Goal: Navigation & Orientation: Find specific page/section

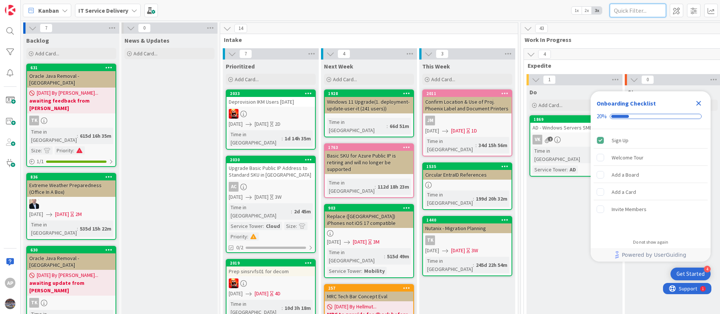
click at [647, 10] on input "text" at bounding box center [637, 10] width 56 height 13
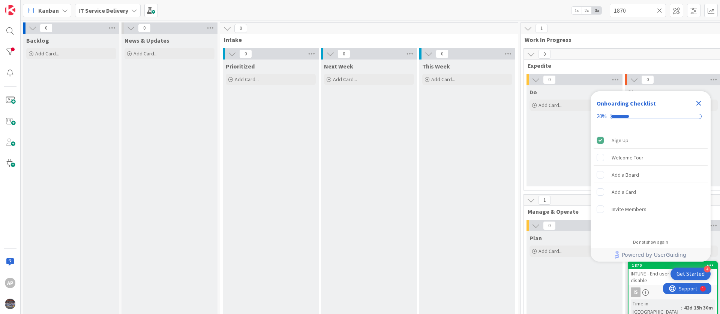
click at [701, 103] on icon "Close Checklist" at bounding box center [698, 103] width 9 height 9
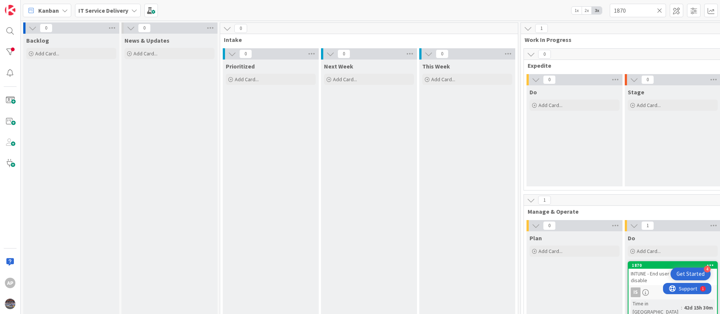
scroll to position [56, 0]
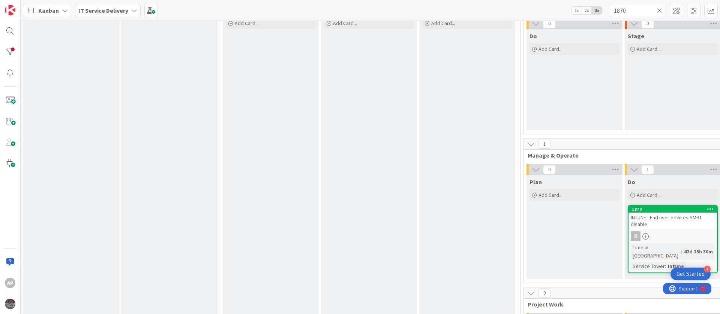
click at [661, 226] on div "INTUNE - End user devices SMB1 disable" at bounding box center [672, 221] width 88 height 16
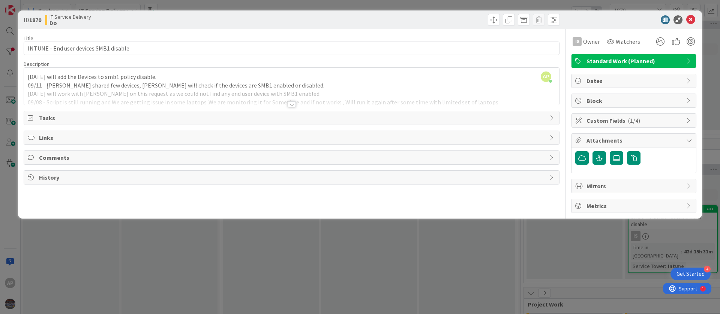
click at [152, 81] on div "AP Adharsh Polarparajendran just joined 09/12 - We will add the Devices to smb1…" at bounding box center [291, 86] width 535 height 37
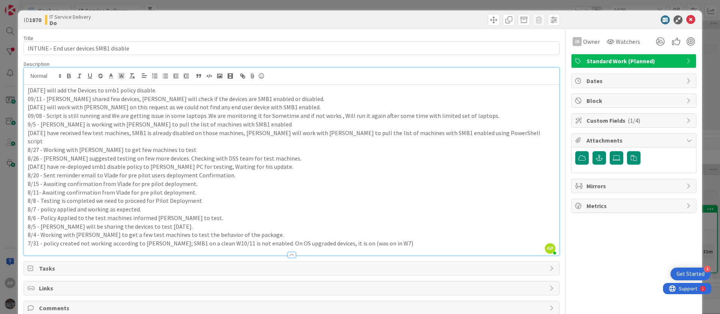
drag, startPoint x: 47, startPoint y: 90, endPoint x: 200, endPoint y: 90, distance: 153.3
click at [200, 90] on p "09/12 - We will add the Devices to smb1 policy disable." at bounding box center [291, 90] width 527 height 9
click at [686, 18] on icon at bounding box center [690, 19] width 9 height 9
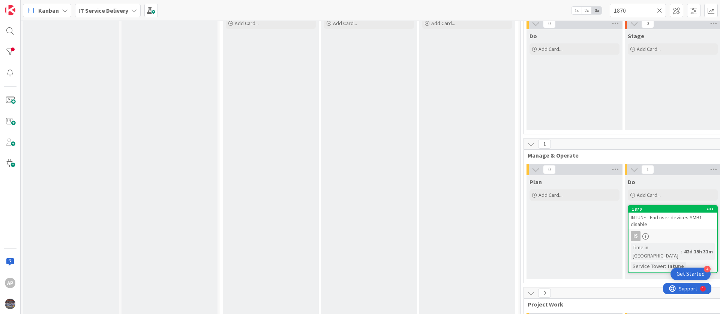
click at [661, 230] on link "1870 INTUNE - End user devices SMB1 disable Is Time in Column : 42d 15h 31m Ser…" at bounding box center [672, 239] width 90 height 68
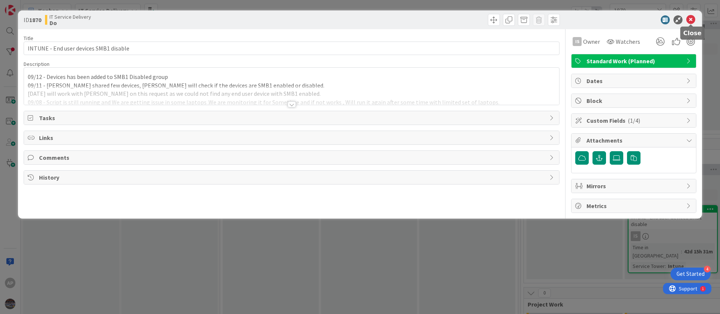
click at [689, 20] on icon at bounding box center [690, 19] width 9 height 9
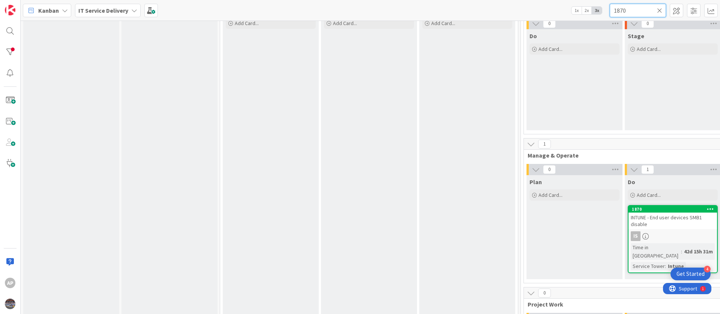
drag, startPoint x: 573, startPoint y: 15, endPoint x: 566, endPoint y: 16, distance: 6.5
click at [566, 16] on div "Kanban IT Service Delivery 1x 2x 3x 1870" at bounding box center [370, 10] width 699 height 21
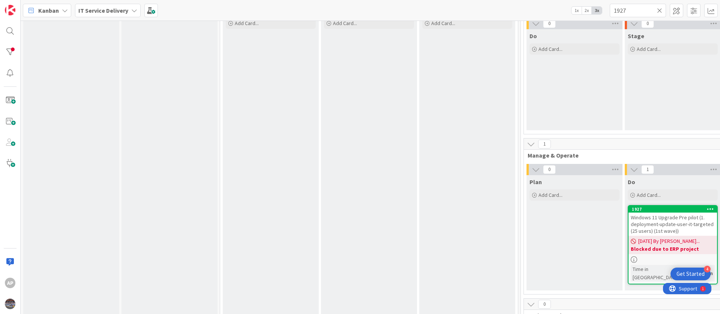
click at [690, 226] on span "Windows 11 Upgrade Pre pilot (1. deployment-update-user-it-targeted (25 users) …" at bounding box center [671, 224] width 83 height 20
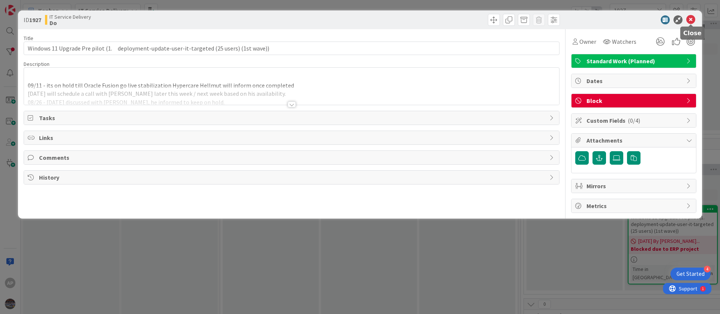
click at [693, 20] on icon at bounding box center [690, 19] width 9 height 9
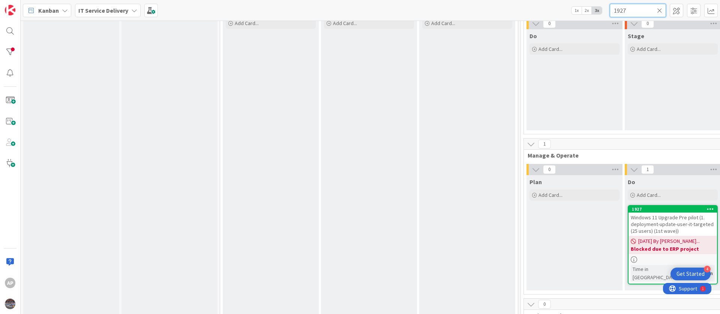
click at [644, 10] on input "1927" at bounding box center [637, 10] width 56 height 13
type input "1930"
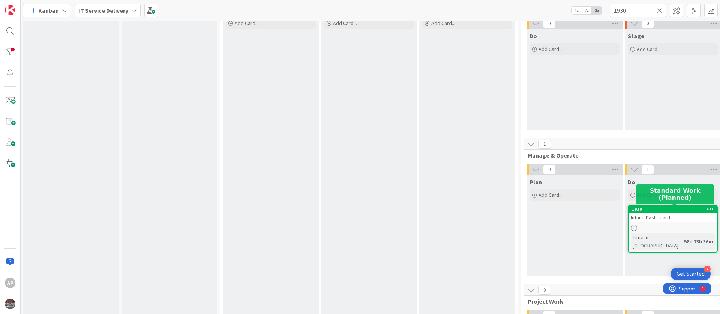
click at [658, 232] on link "1930 Intune Dashboard Time in Column : 58d 23h 36m" at bounding box center [672, 229] width 90 height 48
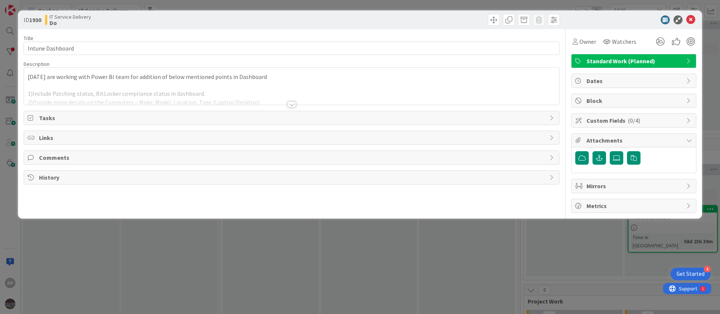
click at [94, 94] on div at bounding box center [291, 95] width 535 height 19
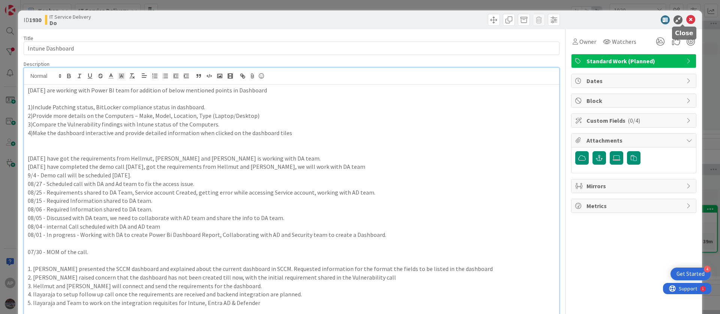
click at [686, 17] on icon at bounding box center [690, 19] width 9 height 9
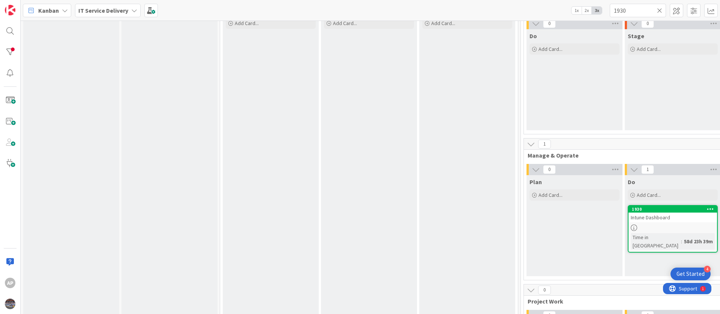
click at [660, 12] on icon at bounding box center [659, 10] width 5 height 7
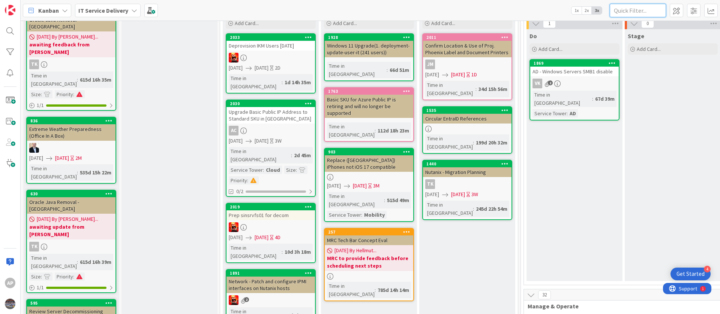
click at [624, 14] on input "text" at bounding box center [637, 10] width 56 height 13
type input "1893"
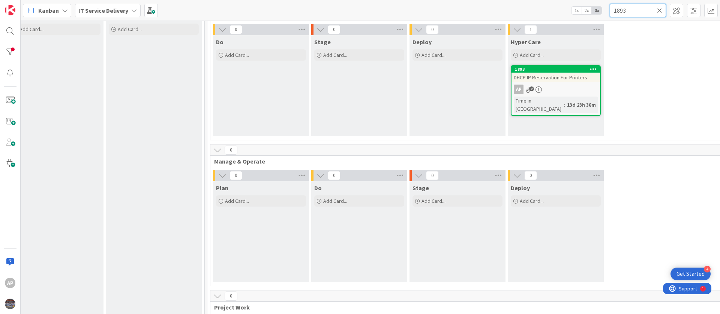
scroll to position [0, 313]
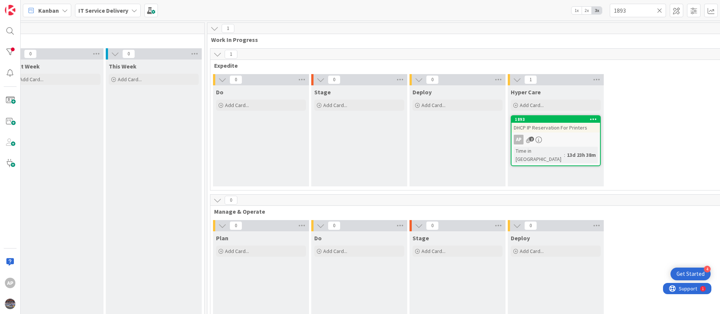
click at [560, 131] on div "DHCP IP Reservation For Printers" at bounding box center [555, 128] width 88 height 10
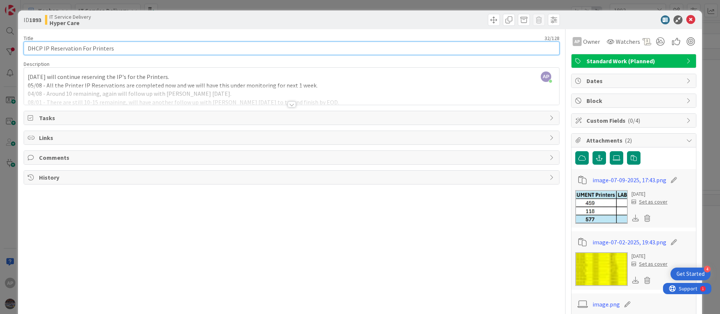
drag, startPoint x: 107, startPoint y: 49, endPoint x: 0, endPoint y: 49, distance: 107.2
click at [0, 49] on div "ID 1893 IT Service Delivery Hyper Care Title 32 / 128 DHCP IP Reservation For P…" at bounding box center [360, 157] width 720 height 314
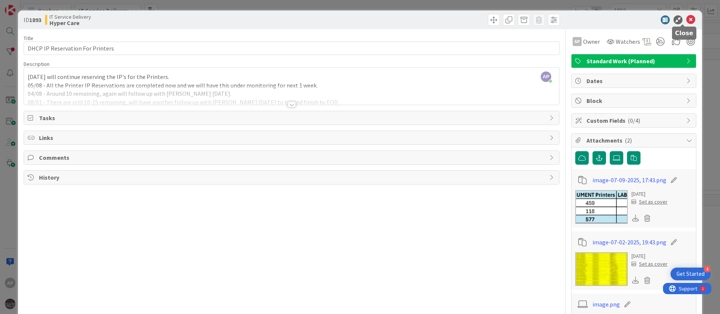
click at [686, 17] on icon at bounding box center [690, 19] width 9 height 9
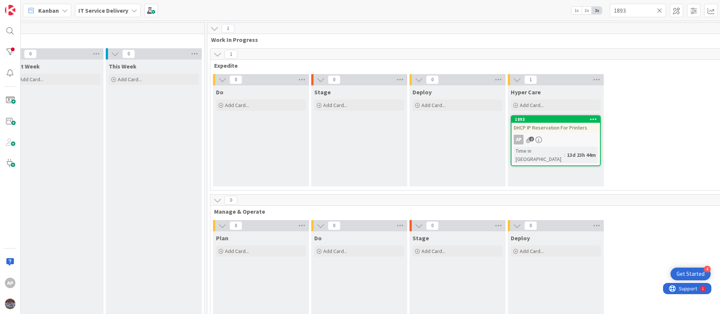
click at [660, 13] on icon at bounding box center [659, 10] width 5 height 7
